Goal: Task Accomplishment & Management: Manage account settings

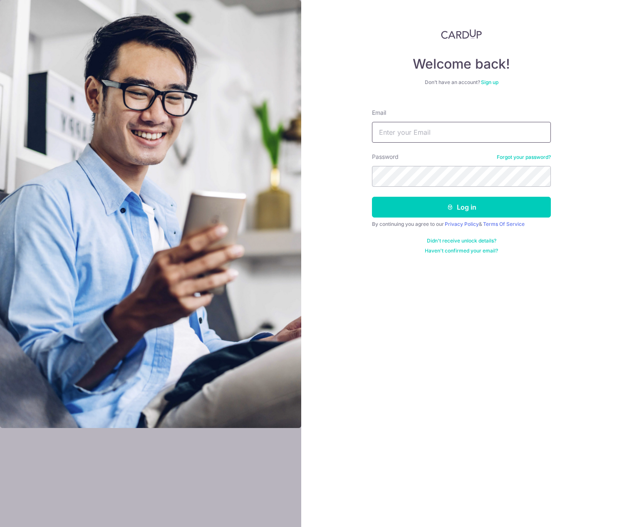
type input "[EMAIL_ADDRESS][DOMAIN_NAME]"
click at [455, 205] on button "Log in" at bounding box center [461, 207] width 179 height 21
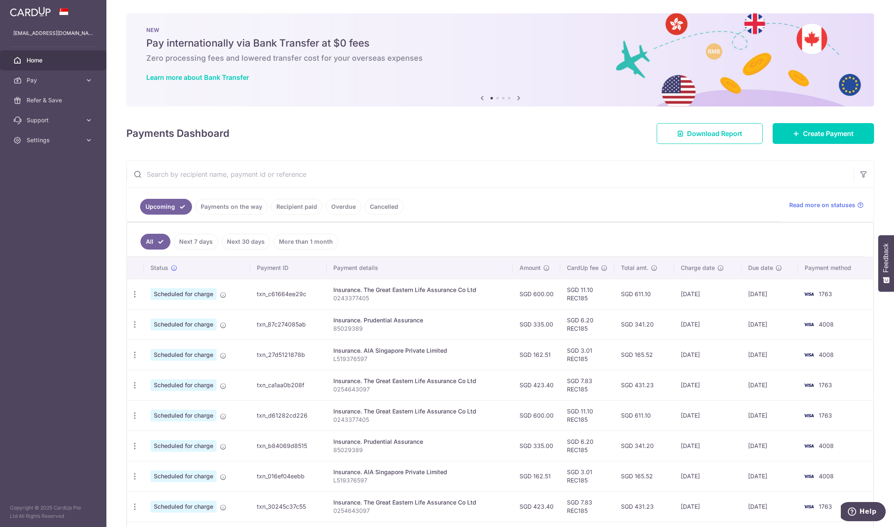
click at [296, 205] on link "Recipient paid" at bounding box center [297, 207] width 52 height 16
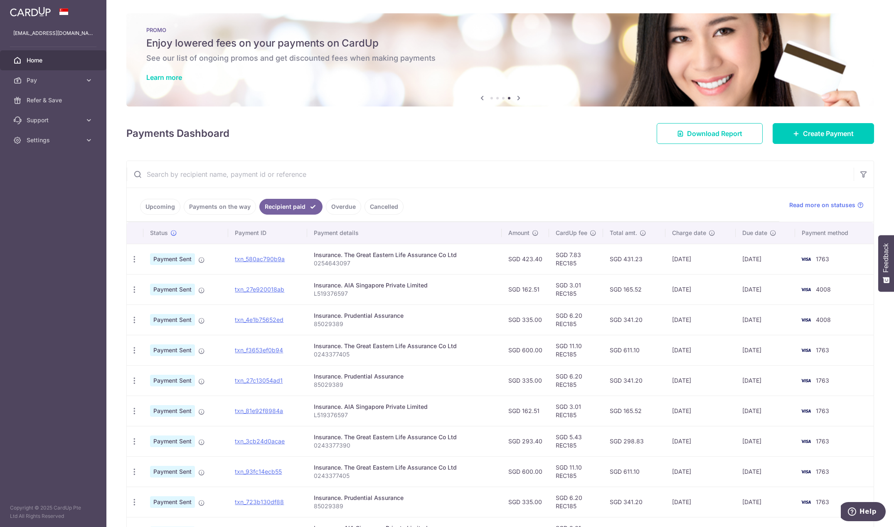
click at [161, 206] on link "Upcoming" at bounding box center [160, 207] width 40 height 16
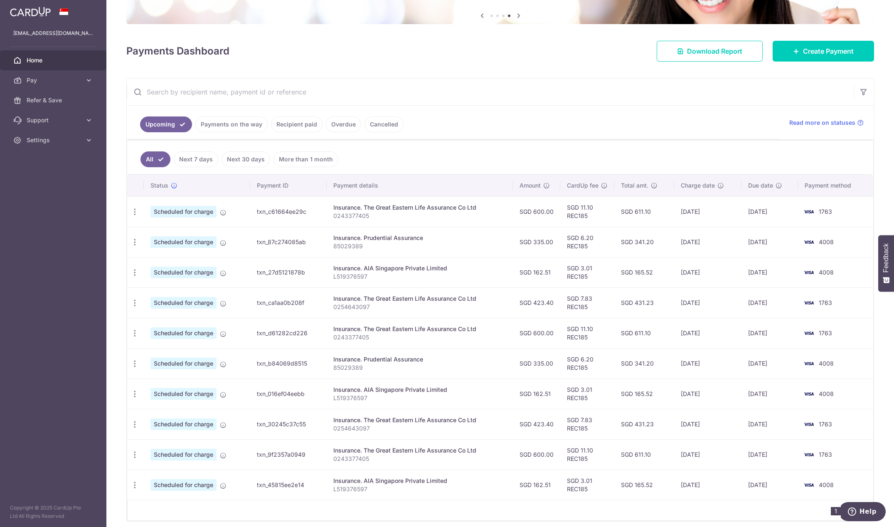
scroll to position [83, 0]
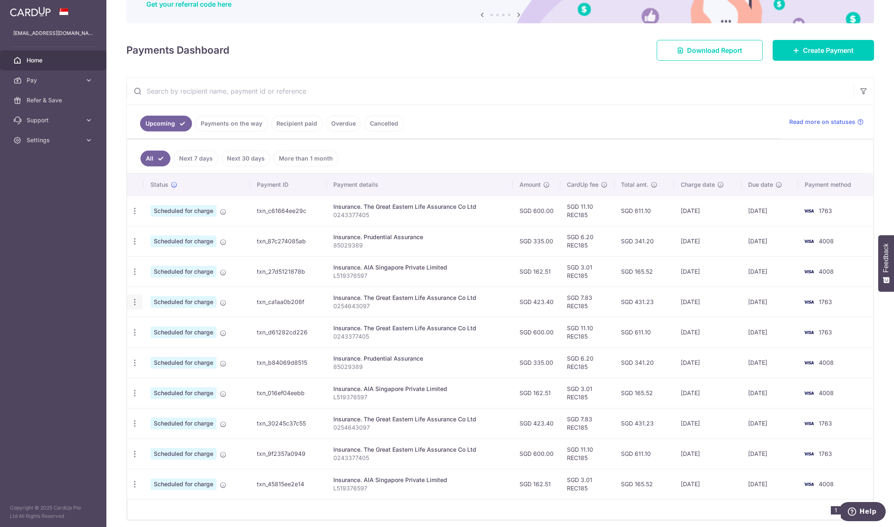
click at [133, 303] on icon "button" at bounding box center [135, 302] width 9 height 9
click at [148, 350] on link "Cancel payment" at bounding box center [171, 345] width 86 height 21
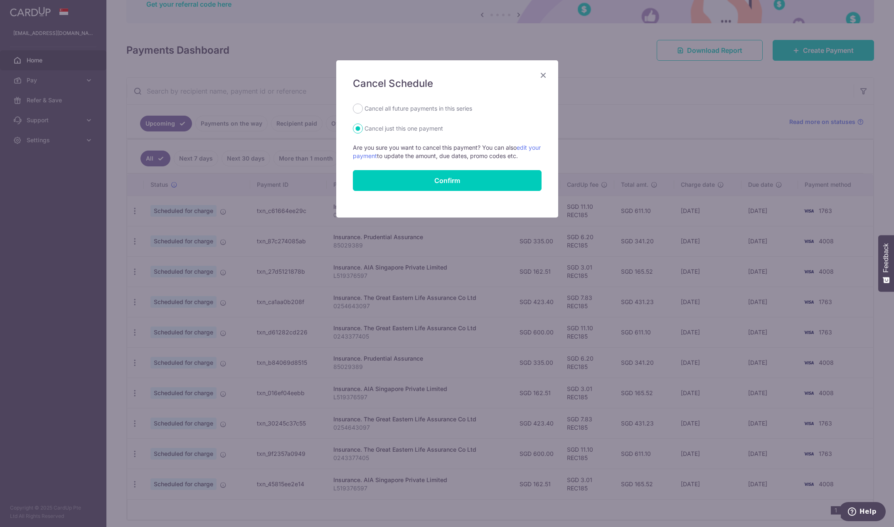
click at [372, 108] on label "Cancel all future payments in this series" at bounding box center [419, 109] width 108 height 10
click at [363, 108] on input "Cancel all future payments in this series" at bounding box center [358, 109] width 10 height 10
radio input "true"
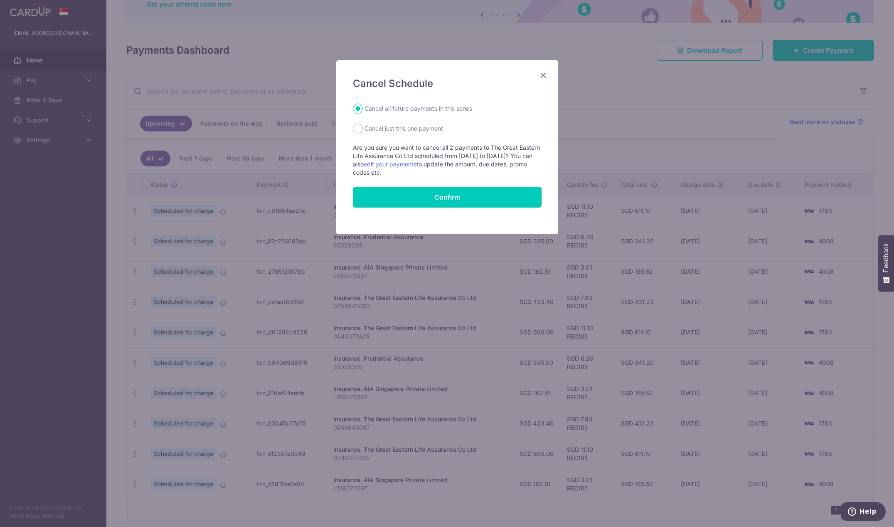
click at [413, 191] on button "Confirm" at bounding box center [447, 197] width 189 height 21
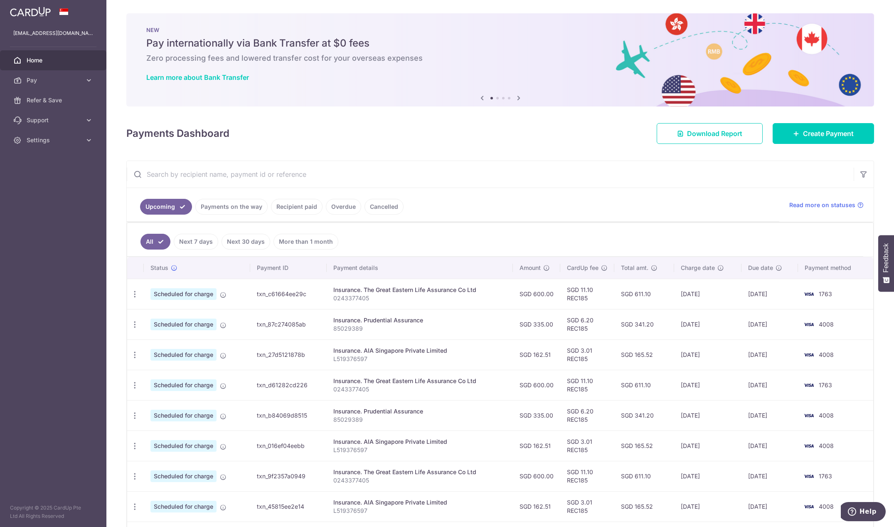
click at [383, 117] on div "× Pause Schedule Pause all future payments in this series Pause just this one p…" at bounding box center [500, 263] width 788 height 527
